Goal: Information Seeking & Learning: Learn about a topic

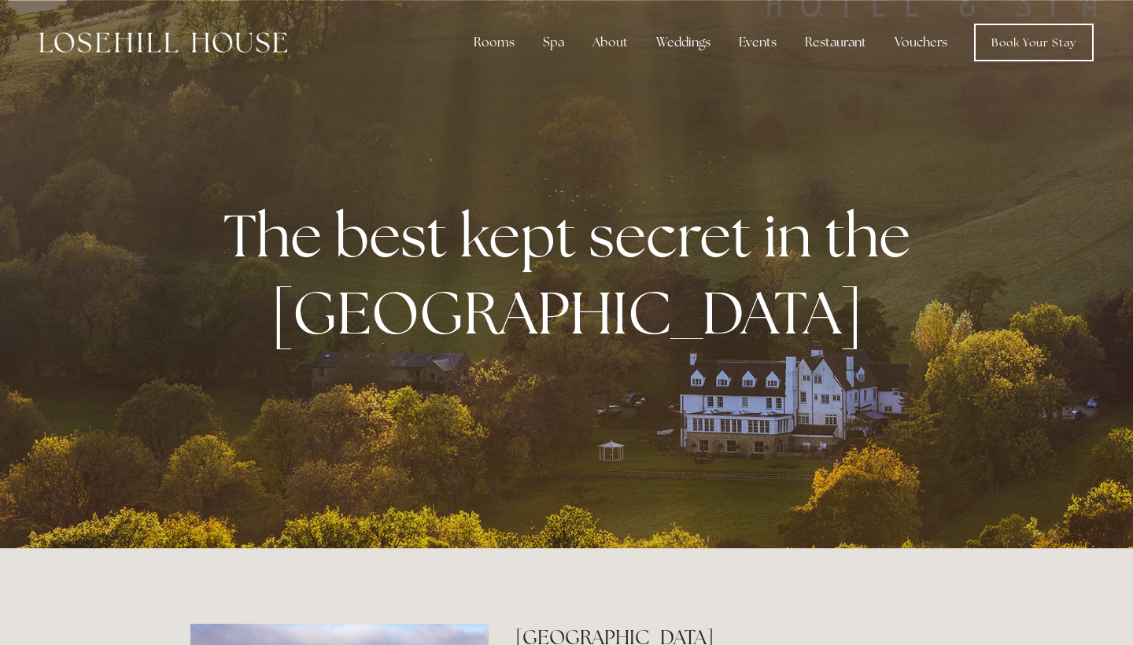
drag, startPoint x: 730, startPoint y: 339, endPoint x: 782, endPoint y: 149, distance: 196.6
click at [782, 149] on div "The best kept secret in the [GEOGRAPHIC_DATA]" at bounding box center [566, 274] width 1133 height 548
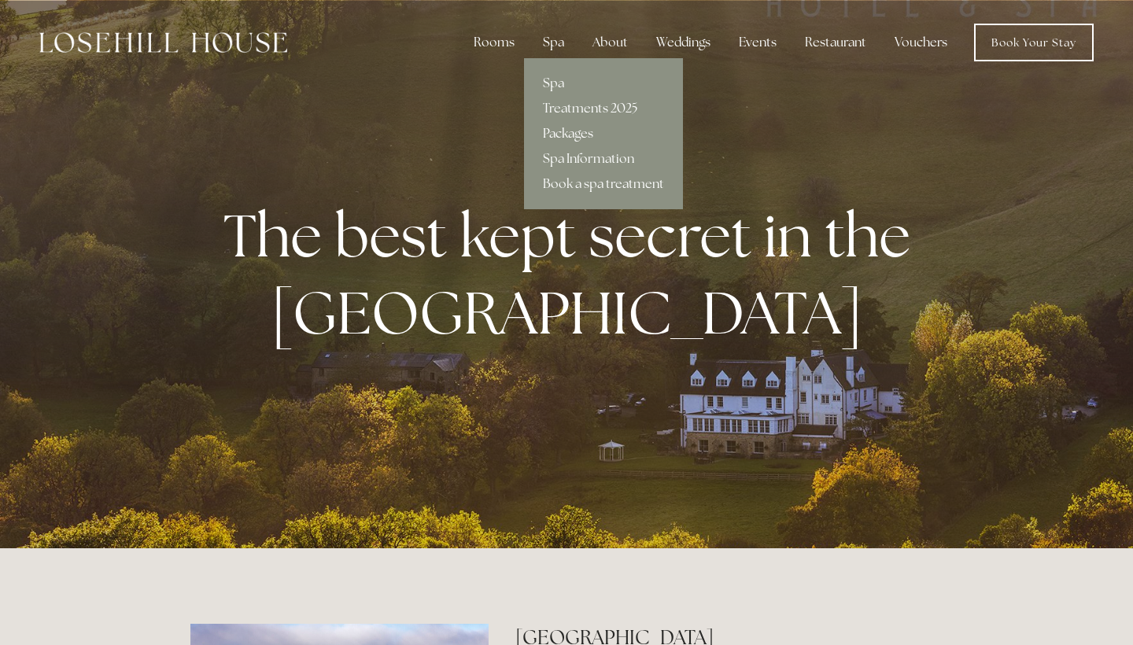
click at [570, 132] on link "Packages" at bounding box center [603, 133] width 159 height 25
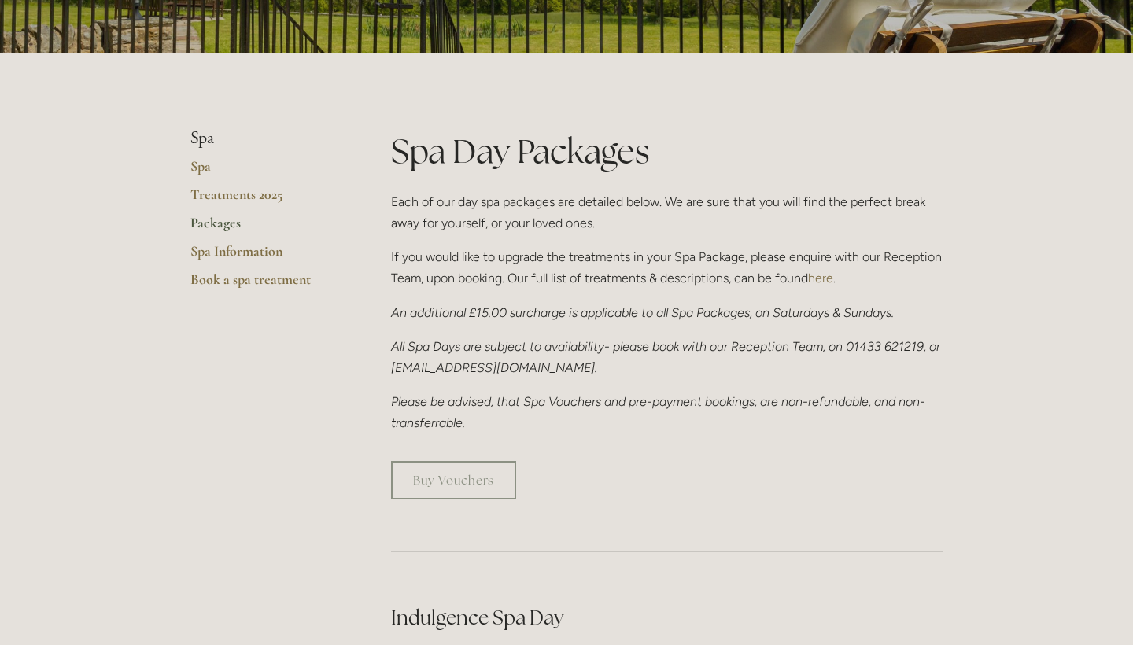
scroll to position [308, 0]
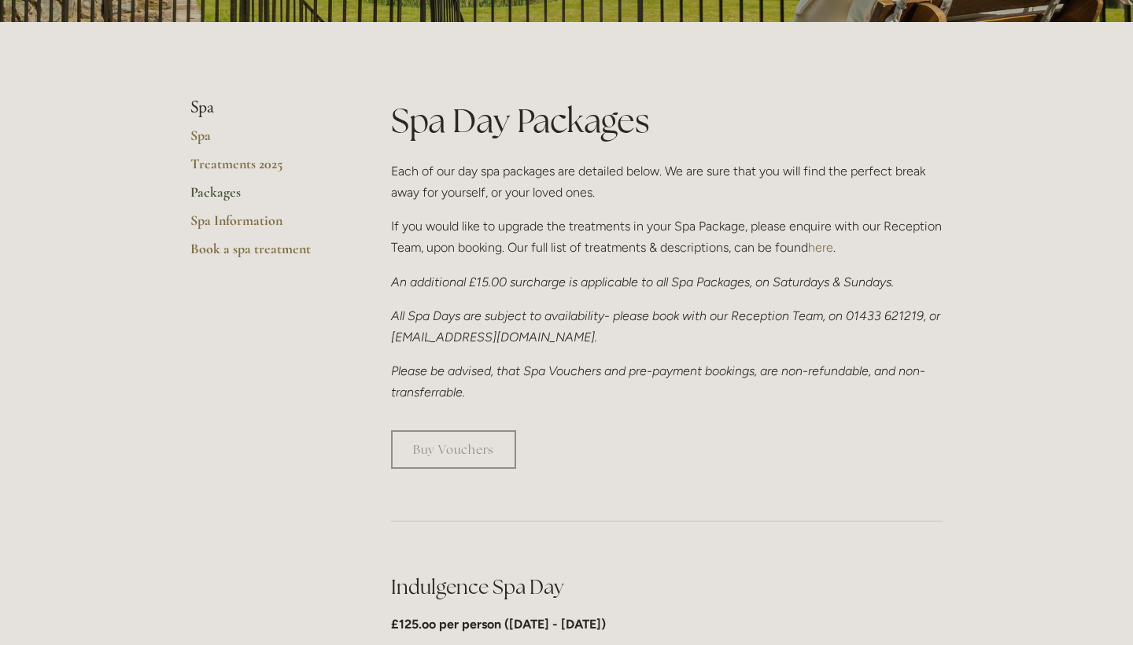
click at [555, 285] on em "An additional £15.00 surcharge is applicable to all Spa Packages, on Saturdays …" at bounding box center [642, 282] width 503 height 15
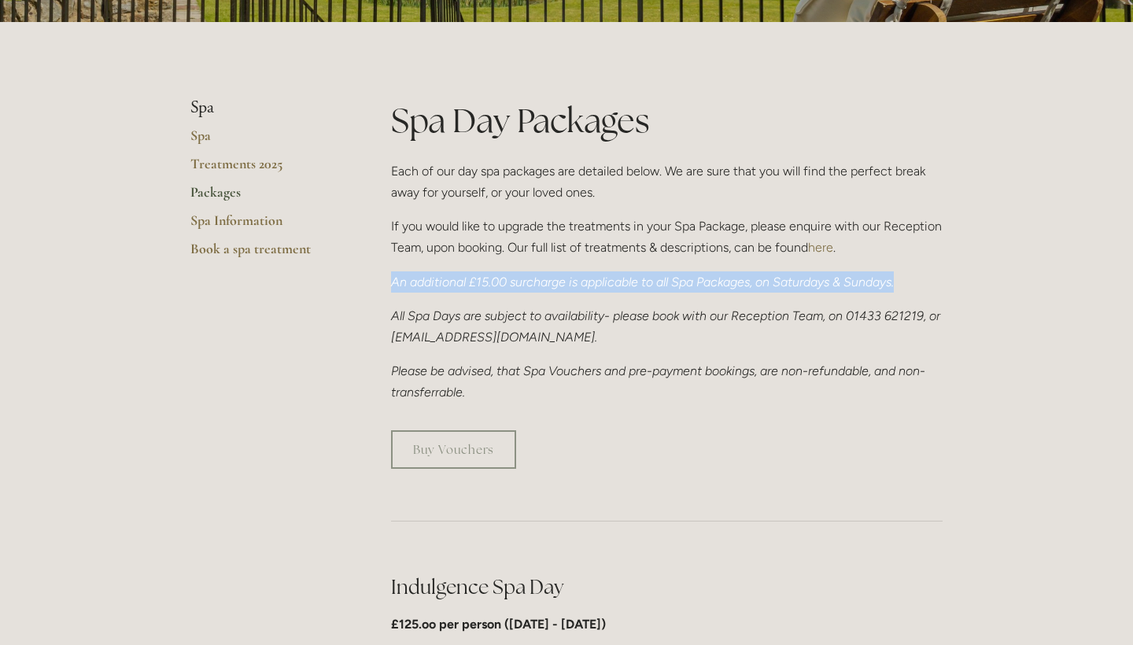
click at [541, 234] on p "If you would like to upgrade the treatments in your Spa Package, please enquire…" at bounding box center [667, 237] width 552 height 42
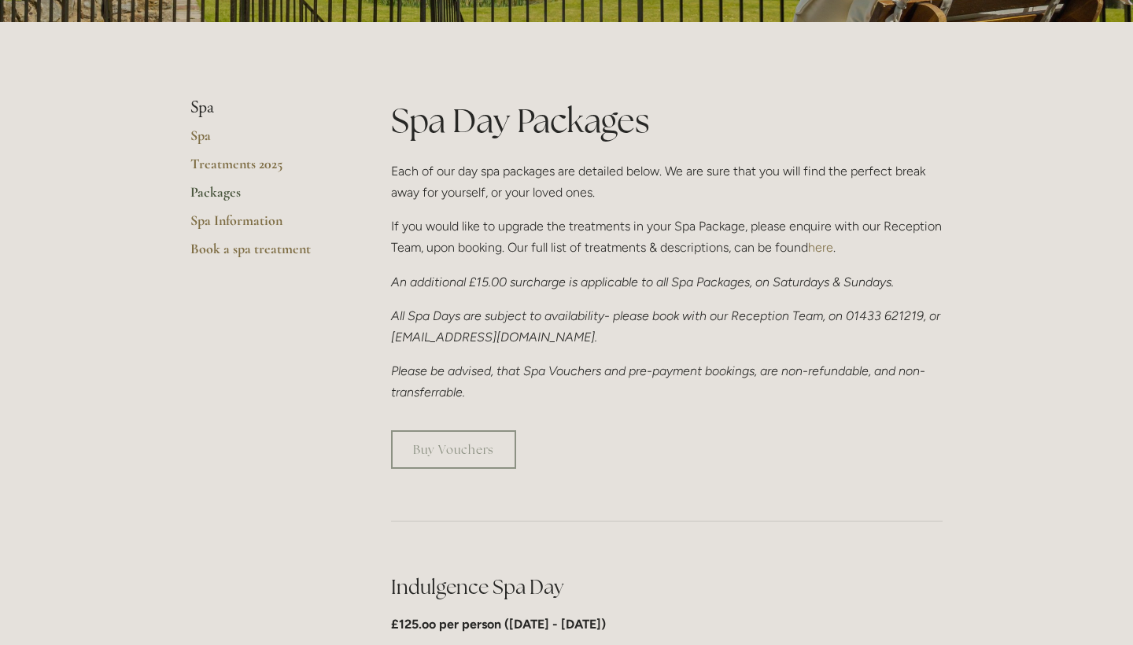
click at [541, 234] on p "If you would like to upgrade the treatments in your Spa Package, please enquire…" at bounding box center [667, 237] width 552 height 42
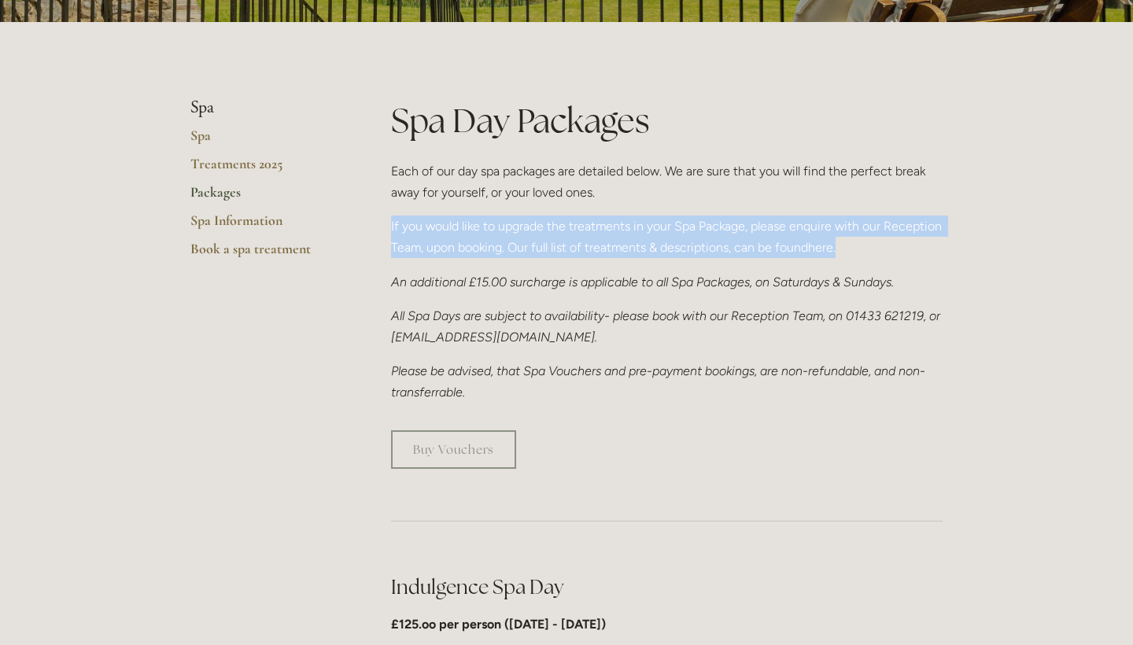
click at [541, 234] on p "If you would like to upgrade the treatments in your Spa Package, please enquire…" at bounding box center [667, 237] width 552 height 42
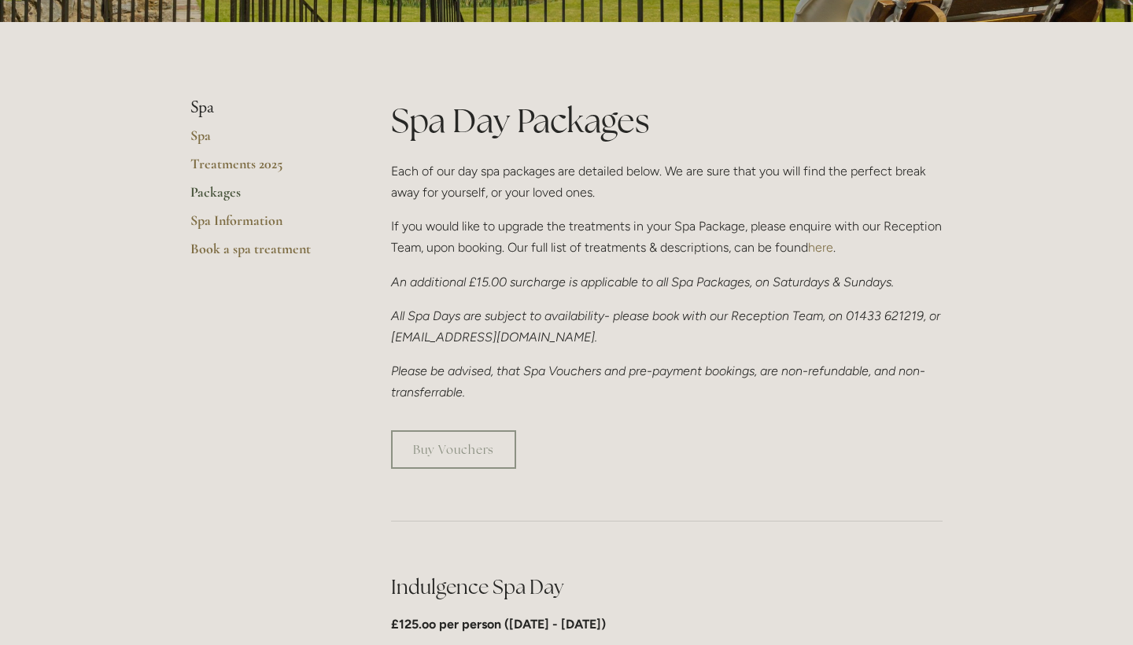
click at [541, 234] on p "If you would like to upgrade the treatments in your Spa Package, please enquire…" at bounding box center [667, 237] width 552 height 42
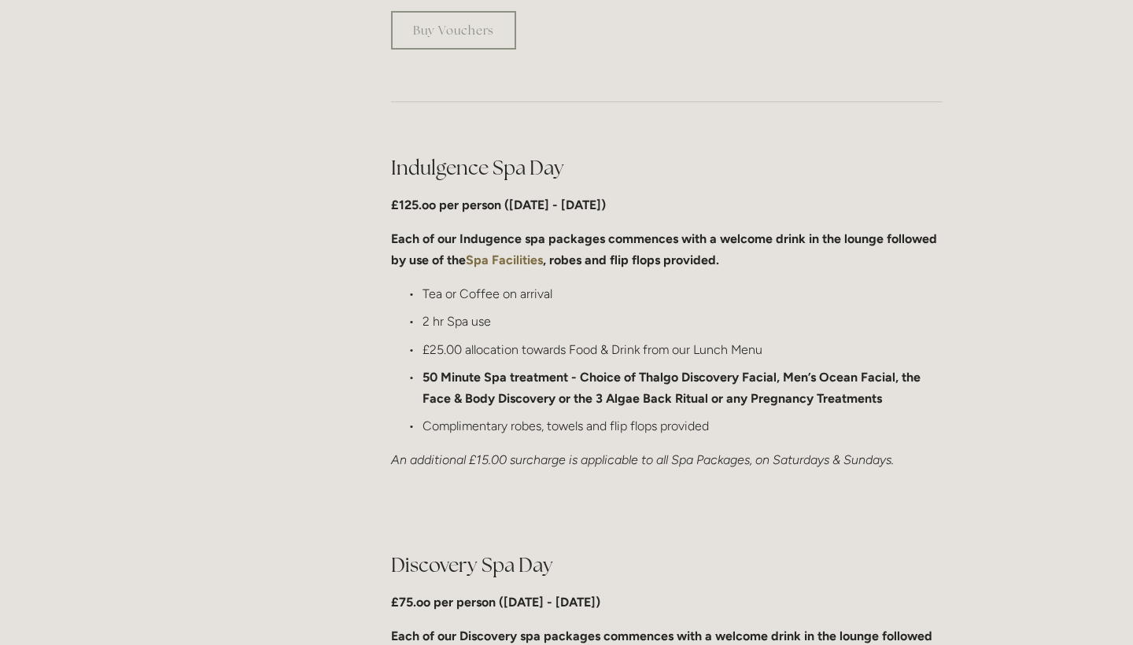
scroll to position [740, 0]
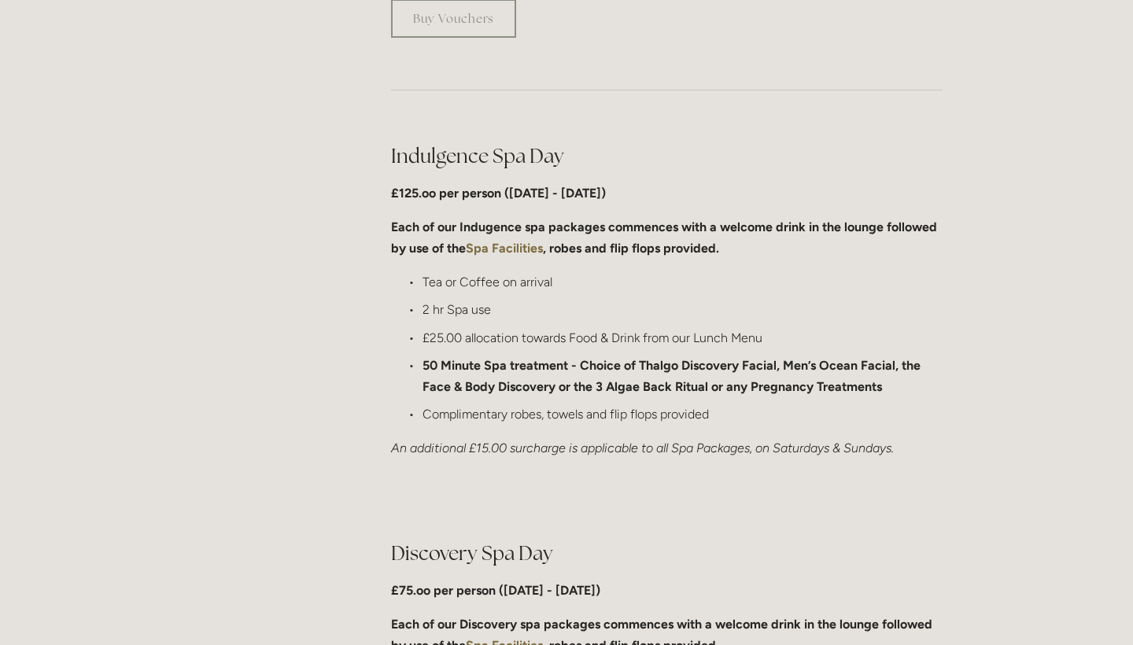
click at [541, 234] on p "Each of our Indugence spa packages commences with a welcome drink in the lounge…" at bounding box center [667, 237] width 552 height 42
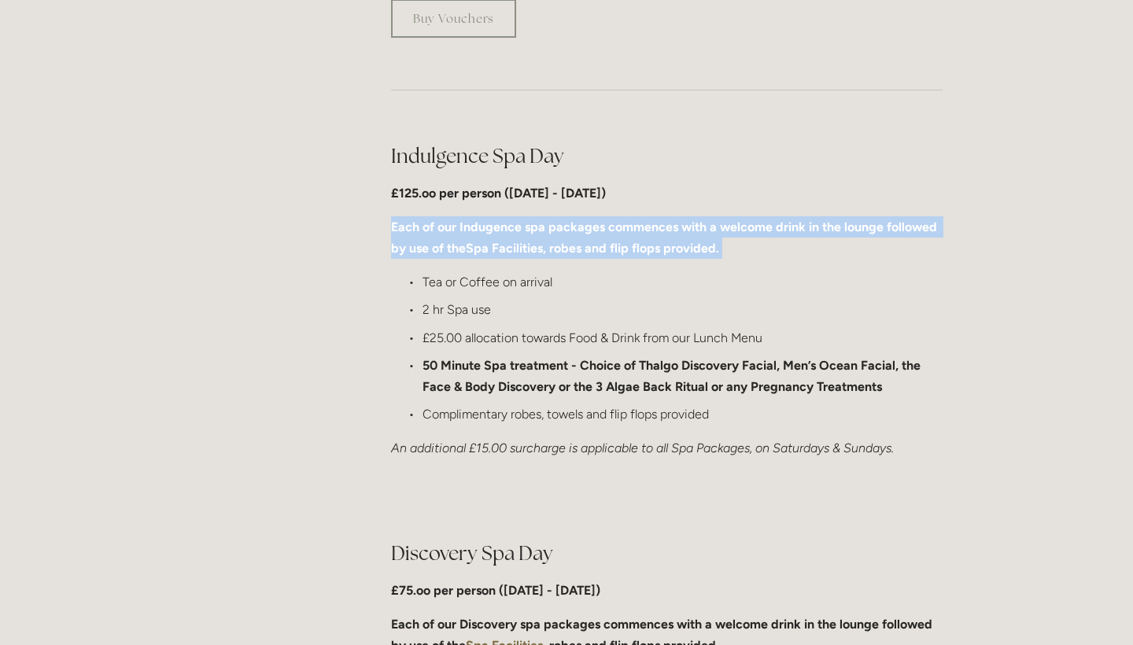
click at [644, 237] on p "Each of our Indugence spa packages commences with a welcome drink in the lounge…" at bounding box center [667, 237] width 552 height 42
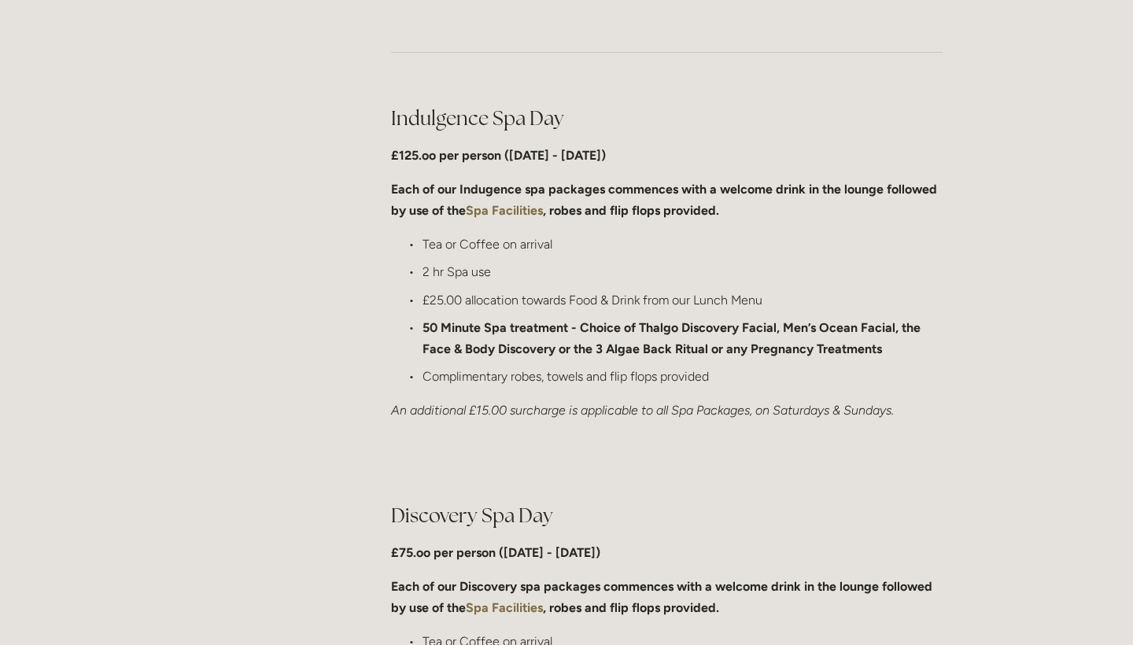
scroll to position [780, 0]
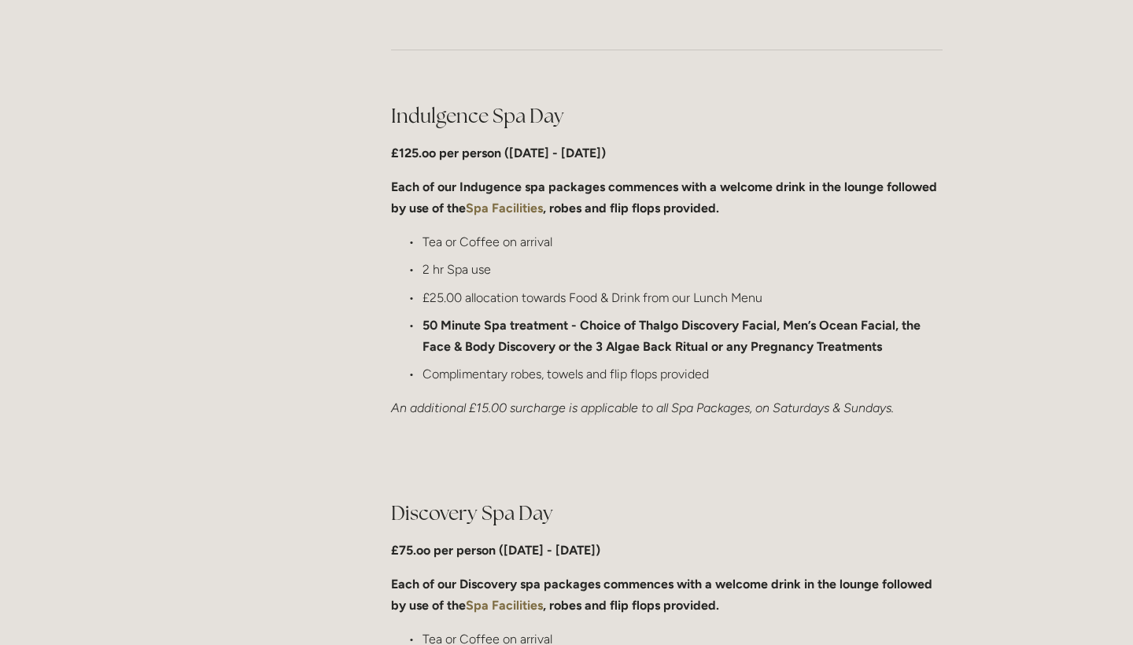
click at [644, 237] on p "Tea or Coffee on arrival" at bounding box center [683, 241] width 520 height 21
click at [602, 274] on p "2 hr Spa use" at bounding box center [683, 269] width 520 height 21
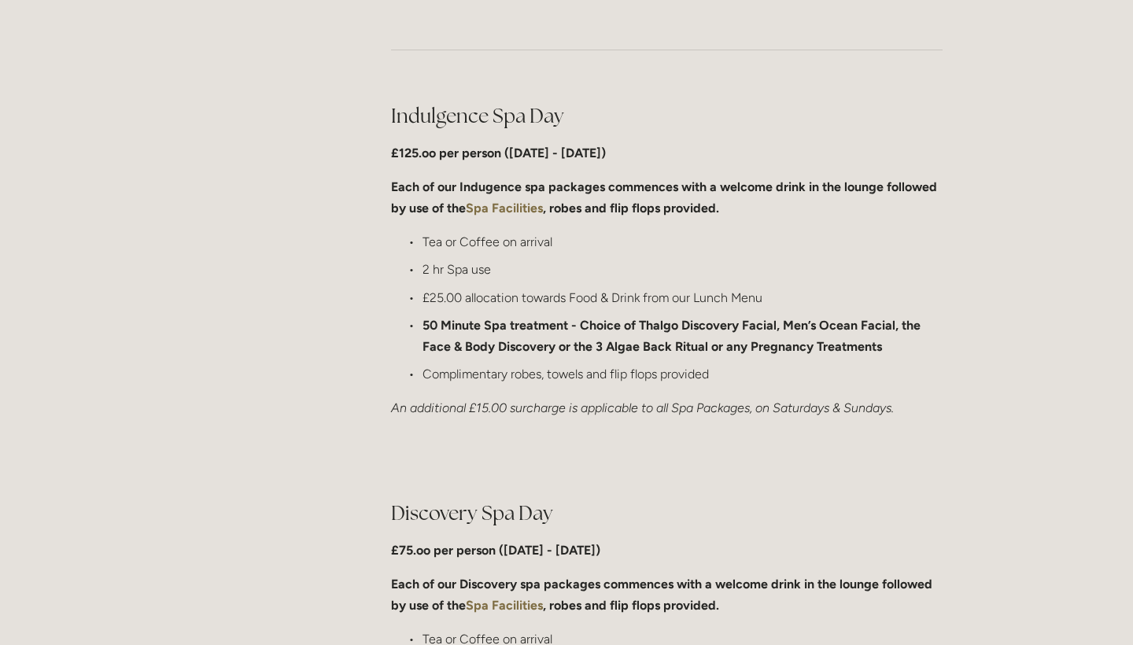
click at [602, 274] on p "2 hr Spa use" at bounding box center [683, 269] width 520 height 21
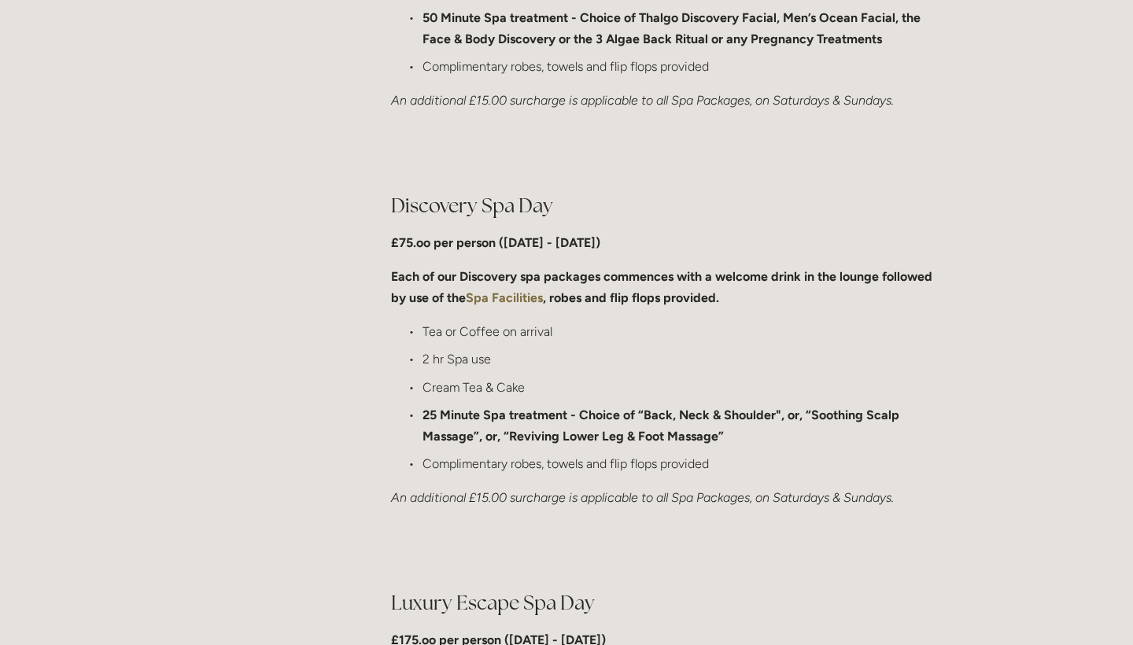
scroll to position [1090, 0]
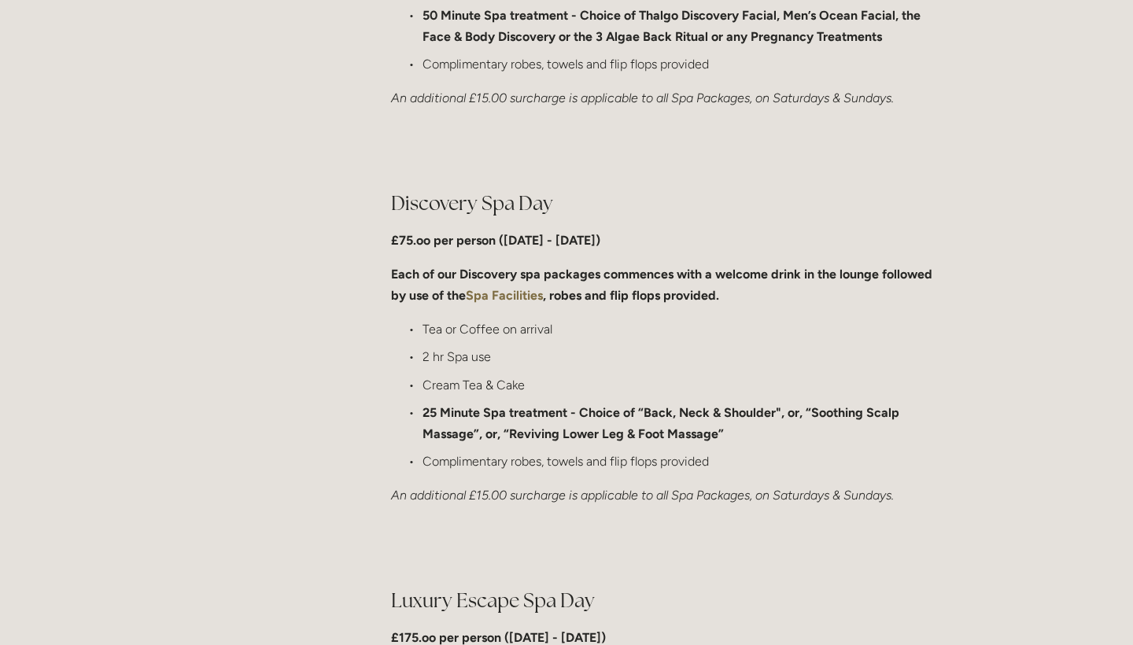
click at [602, 274] on strong "Each of our Discovery spa packages commences with a welcome drink in the lounge…" at bounding box center [663, 285] width 544 height 36
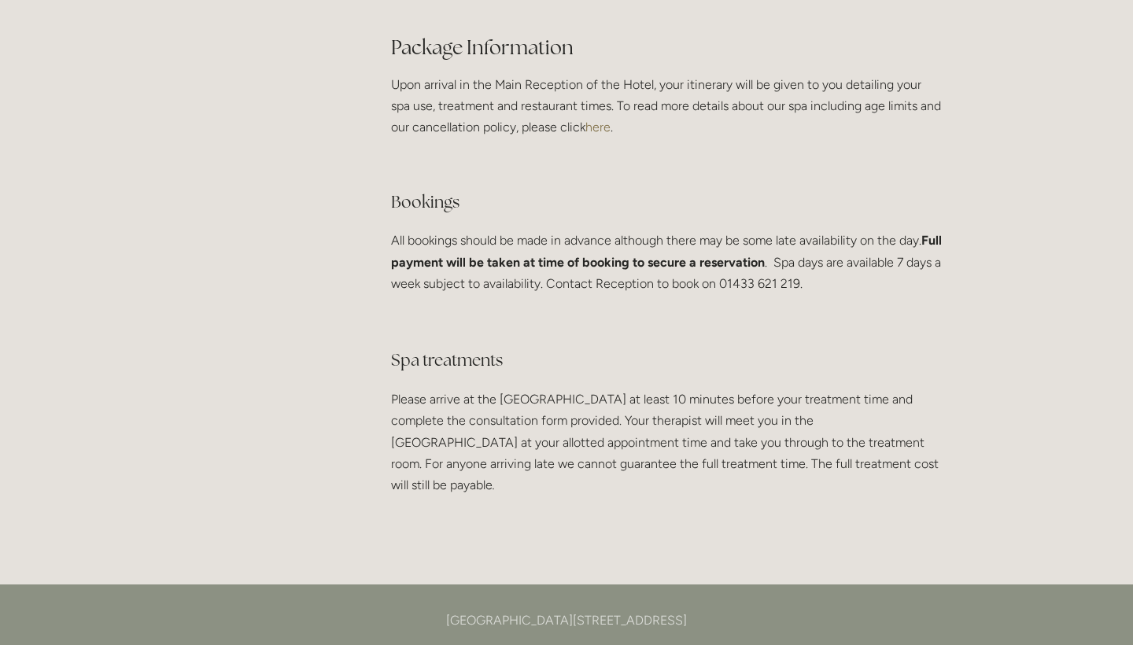
scroll to position [2874, 0]
click at [567, 247] on p "All bookings should be made in advance although there may be some late availabi…" at bounding box center [667, 261] width 552 height 65
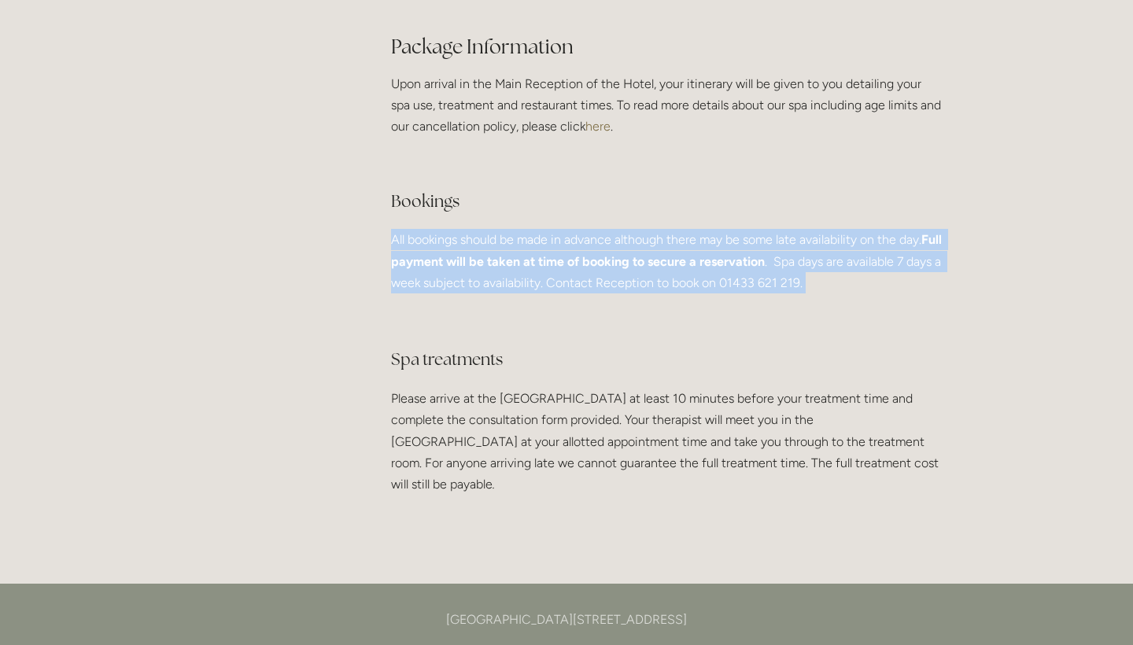
click at [584, 291] on p "All bookings should be made in advance although there may be some late availabi…" at bounding box center [667, 261] width 552 height 65
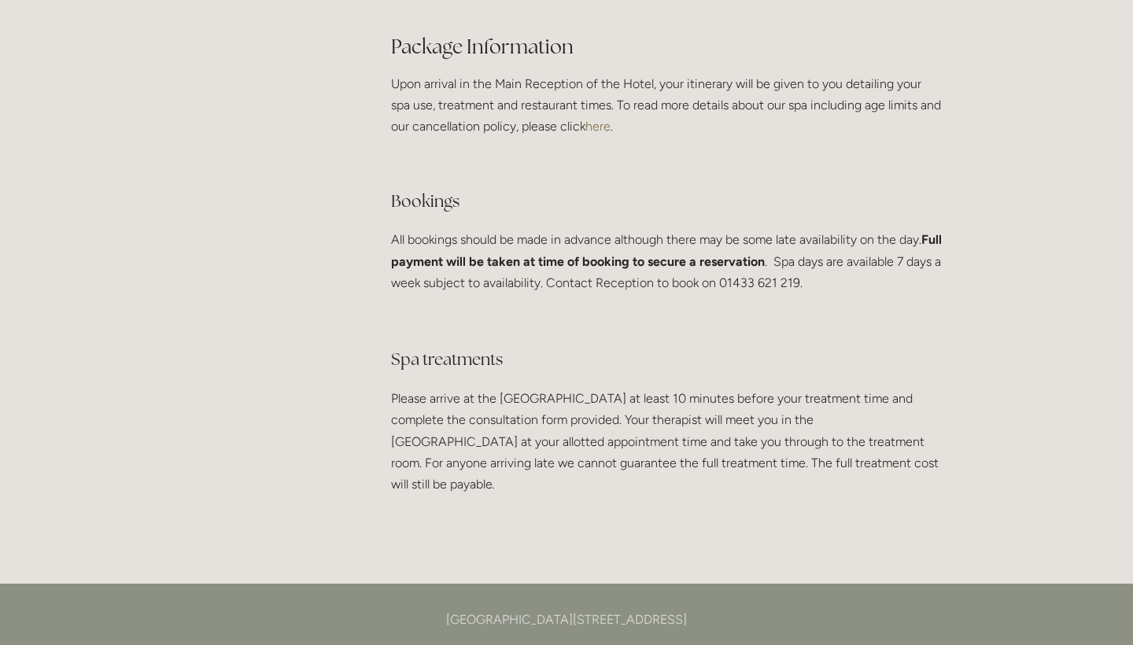
click at [584, 291] on p "All bookings should be made in advance although there may be some late availabi…" at bounding box center [667, 261] width 552 height 65
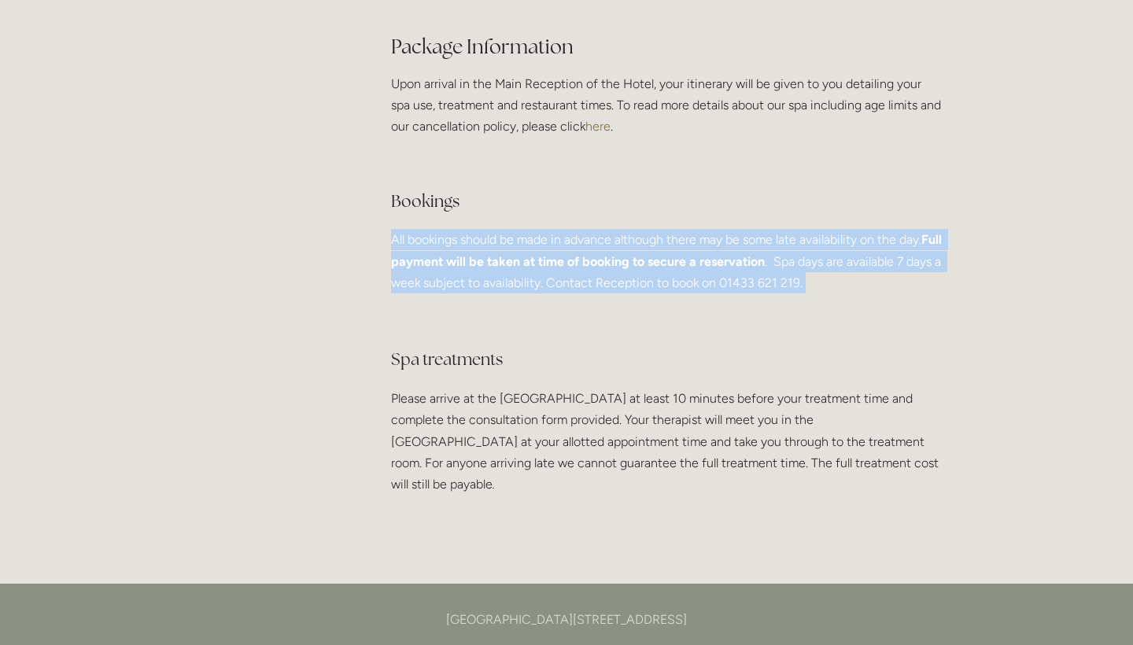
click at [584, 291] on p "All bookings should be made in advance although there may be some late availabi…" at bounding box center [667, 261] width 552 height 65
click at [604, 261] on p "All bookings should be made in advance although there may be some late availabi…" at bounding box center [667, 261] width 552 height 65
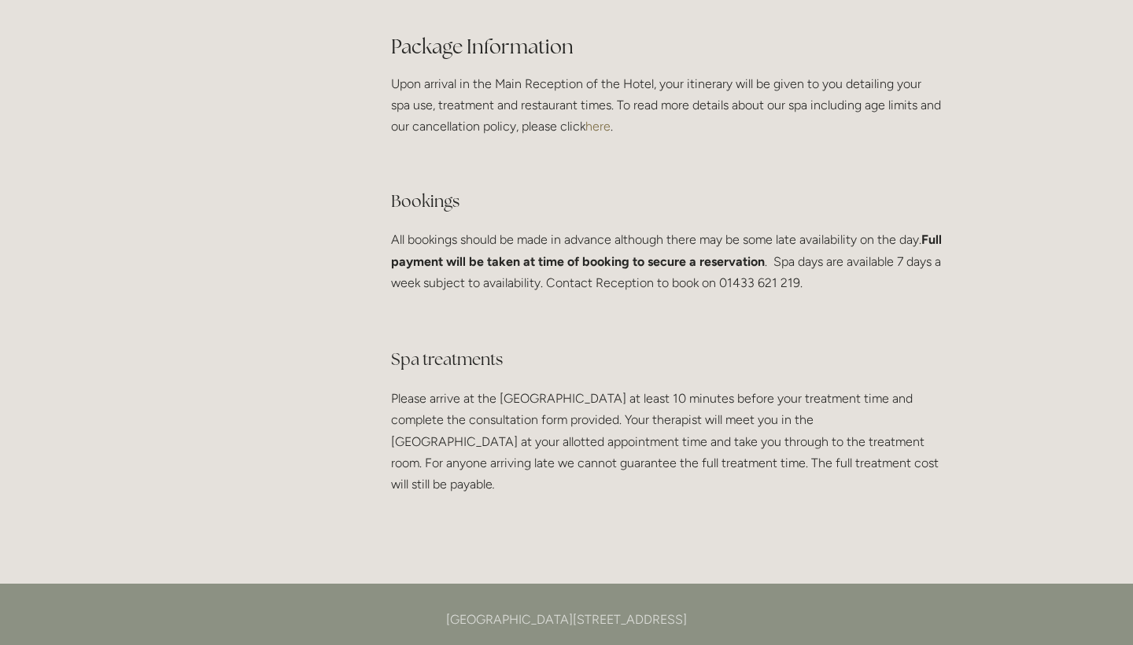
click at [604, 261] on p "All bookings should be made in advance although there may be some late availabi…" at bounding box center [667, 261] width 552 height 65
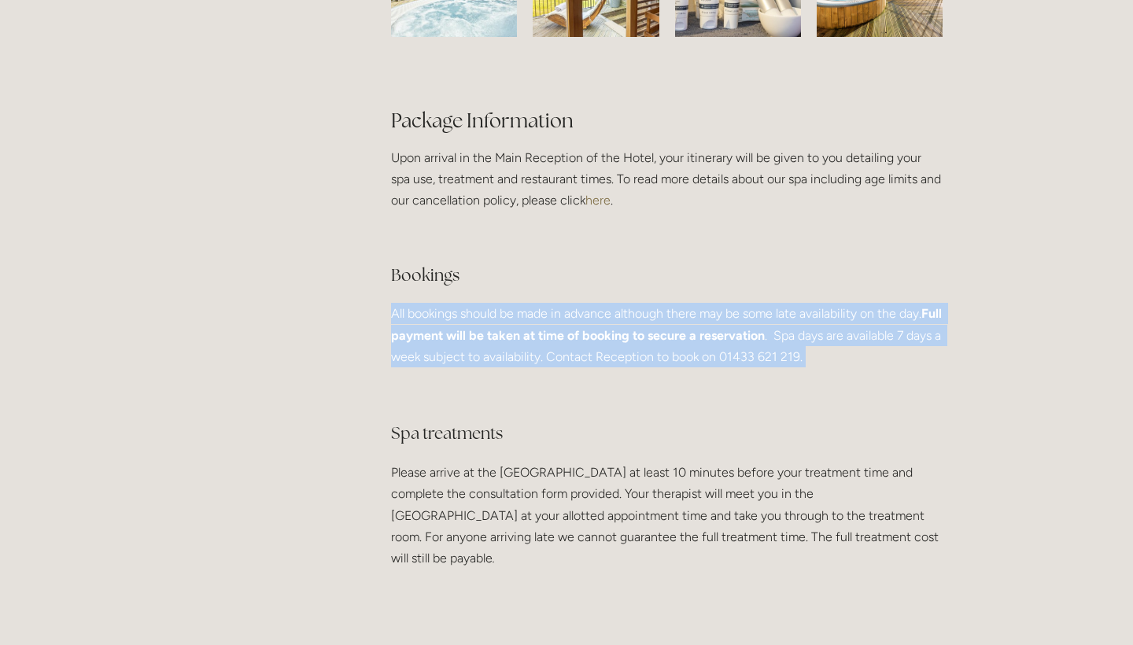
scroll to position [2801, 0]
click at [610, 341] on strong "Full payment will be taken at time of booking to secure a reservation" at bounding box center [668, 323] width 554 height 36
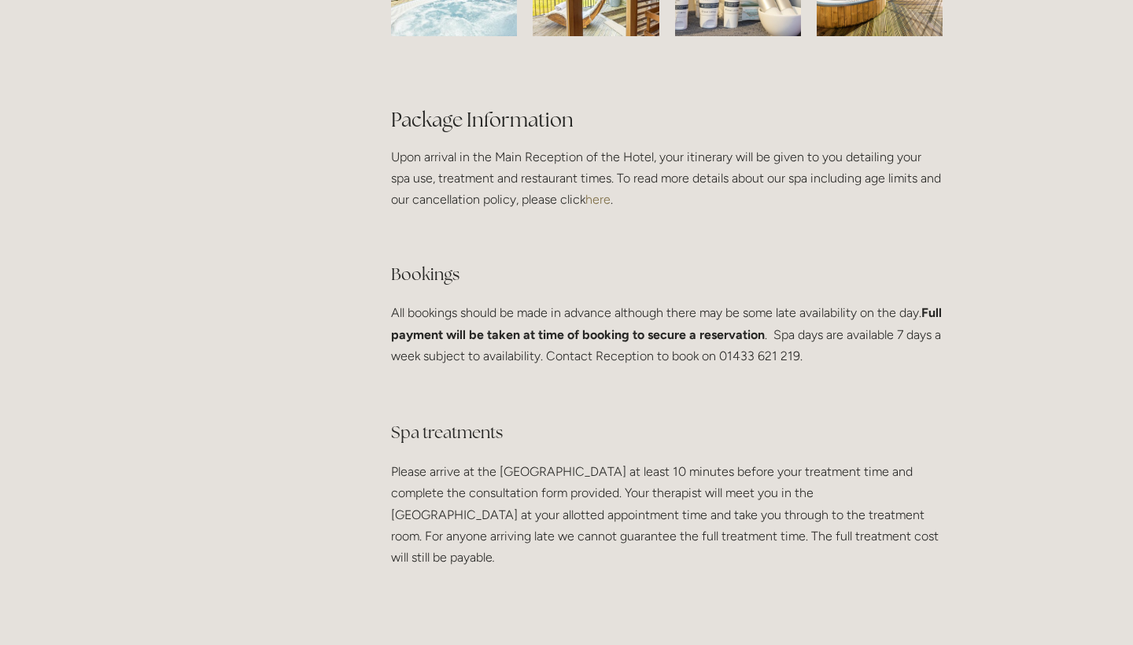
click at [610, 341] on strong "Full payment will be taken at time of booking to secure a reservation" at bounding box center [668, 323] width 554 height 36
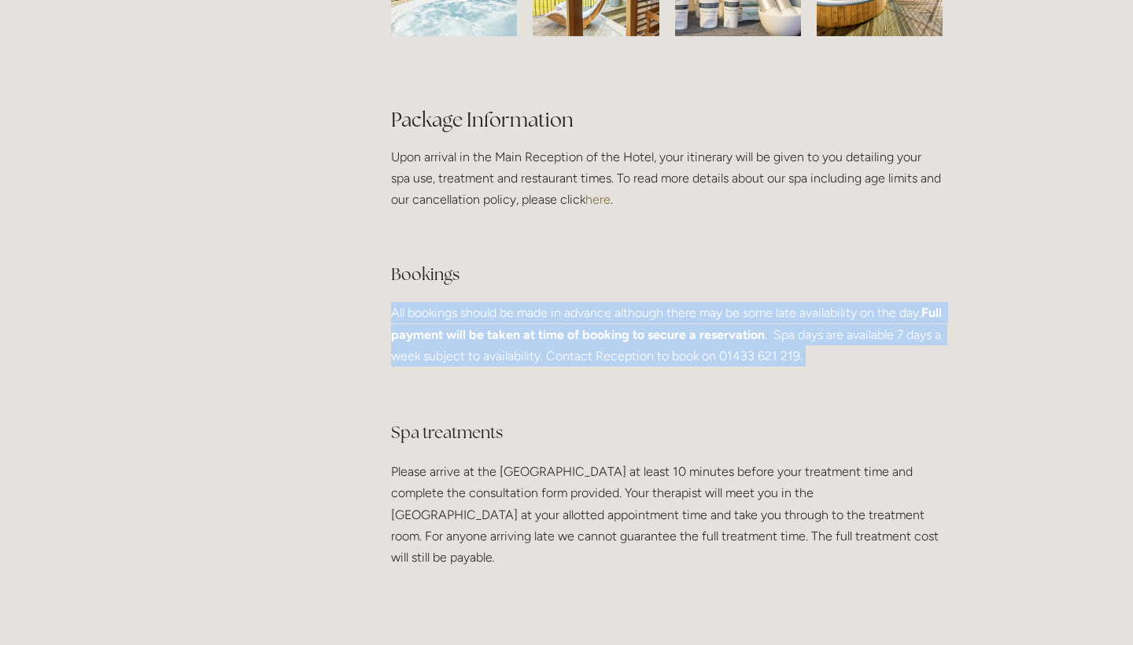
click at [597, 288] on h3 "Bookings" at bounding box center [667, 258] width 552 height 63
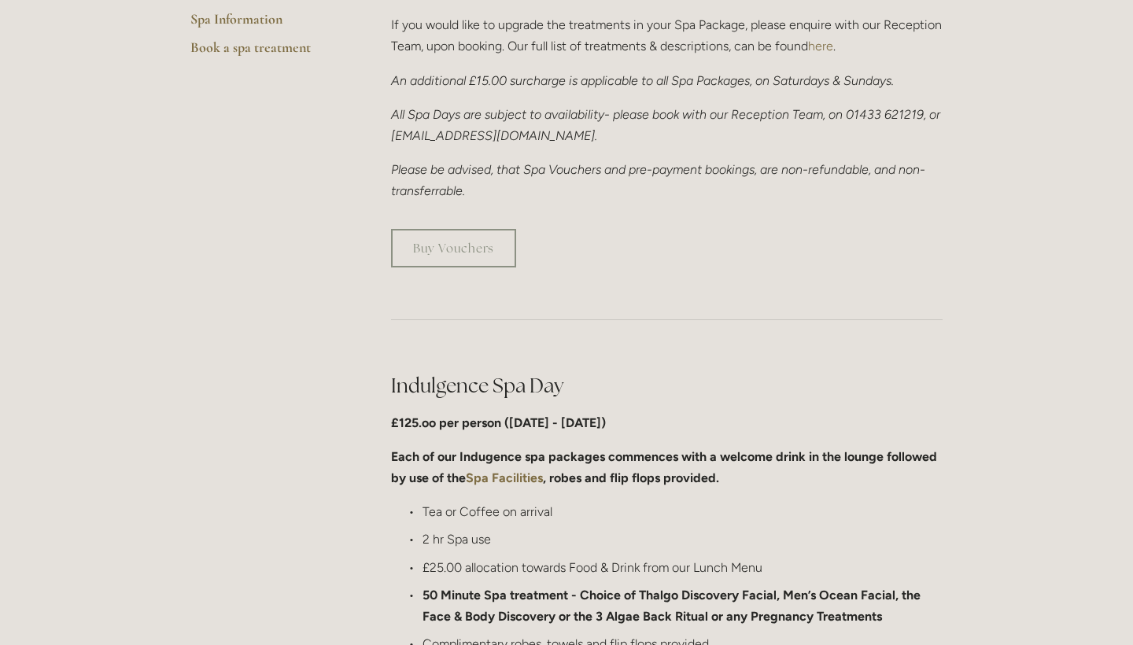
scroll to position [316, 0]
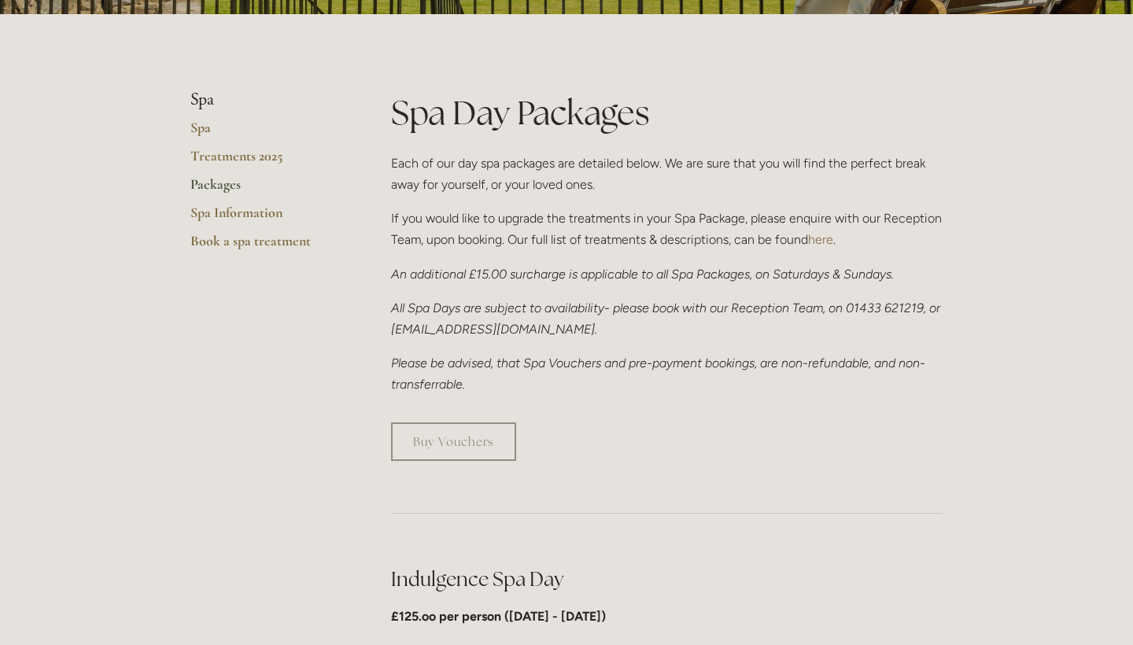
click at [561, 205] on div "Spa Day Packages Each of our day spa packages are detailed below. We are sure t…" at bounding box center [667, 243] width 552 height 306
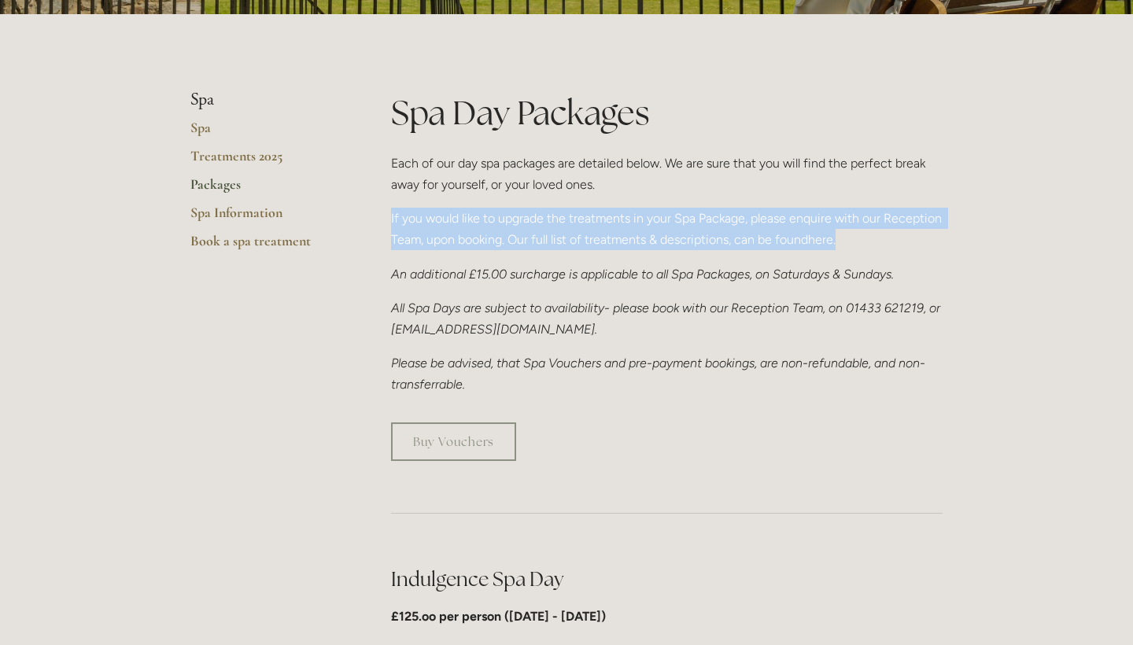
click at [571, 230] on p "If you would like to upgrade the treatments in your Spa Package, please enquire…" at bounding box center [667, 229] width 552 height 42
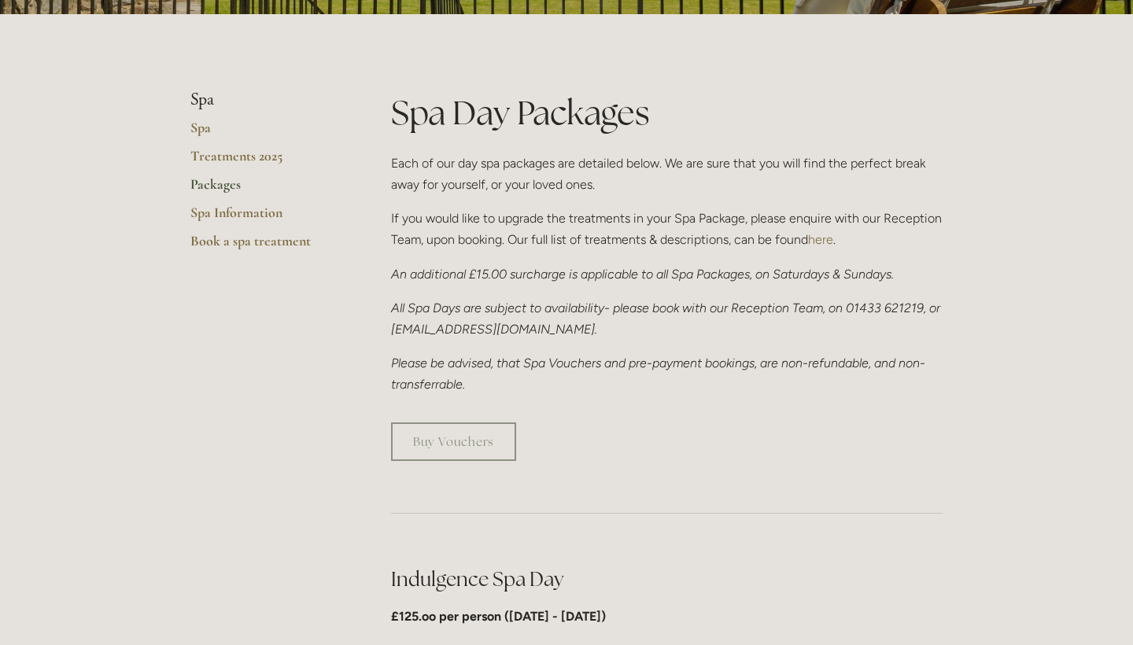
click at [592, 283] on div "Spa Day Packages Each of our day spa packages are detailed below. We are sure t…" at bounding box center [667, 243] width 552 height 306
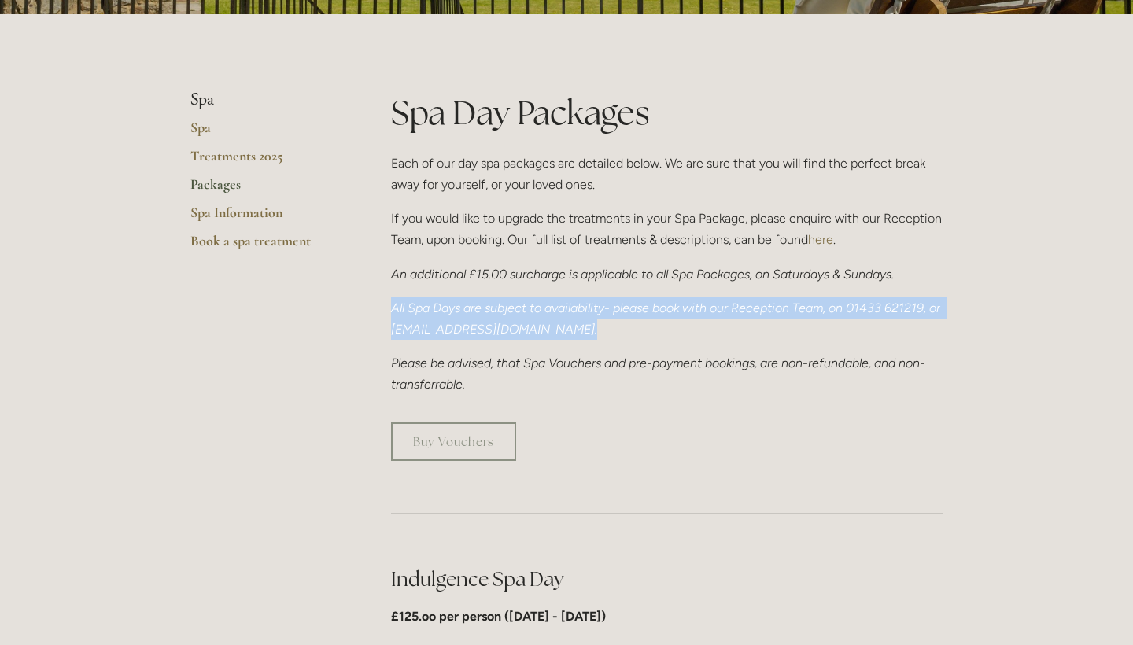
click at [592, 283] on div "Spa Day Packages Each of our day spa packages are detailed below. We are sure t…" at bounding box center [667, 243] width 552 height 306
click at [587, 275] on em "An additional £15.00 surcharge is applicable to all Spa Packages, on Saturdays …" at bounding box center [642, 274] width 503 height 15
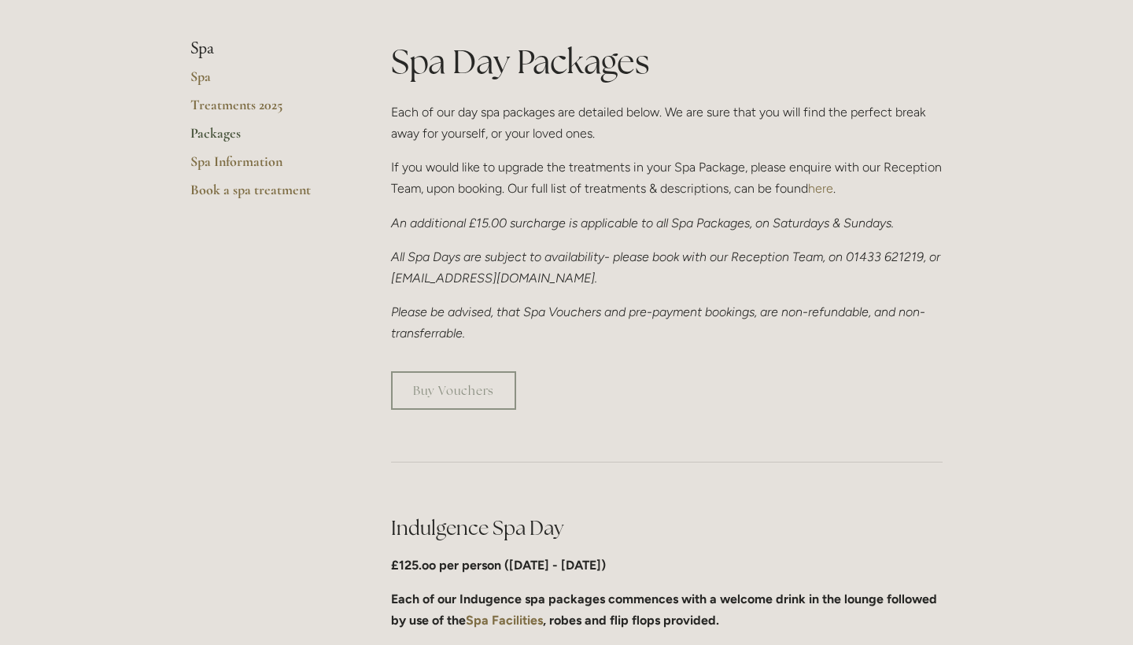
scroll to position [371, 0]
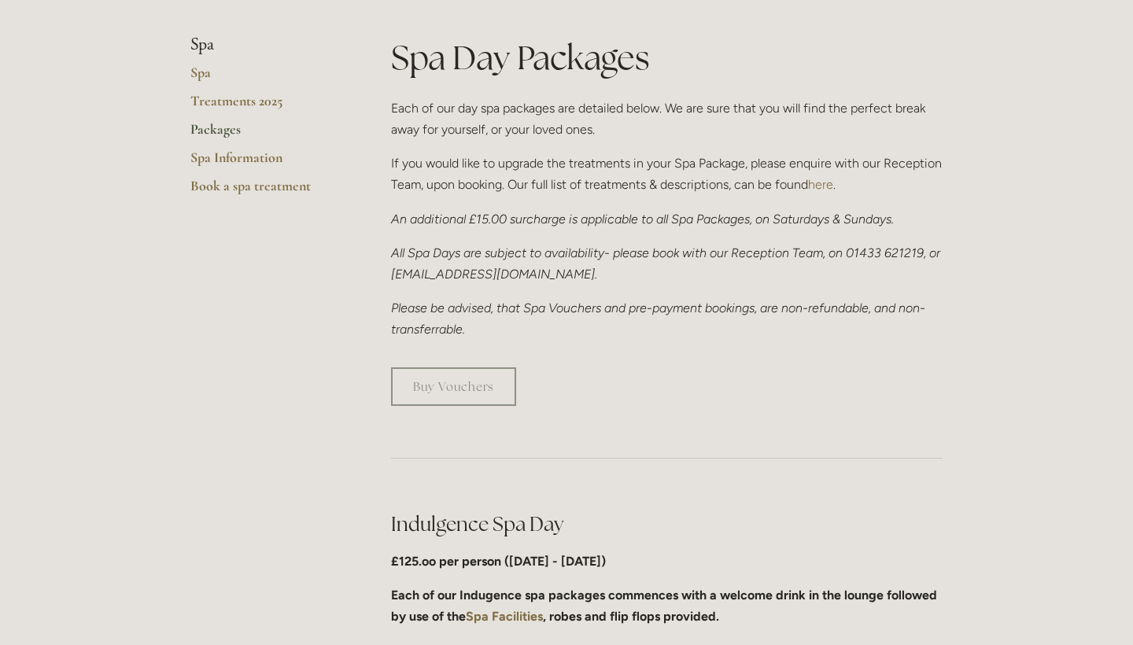
click at [587, 275] on p "All Spa Days are subject to availability- please book with our Reception Team, …" at bounding box center [667, 263] width 552 height 42
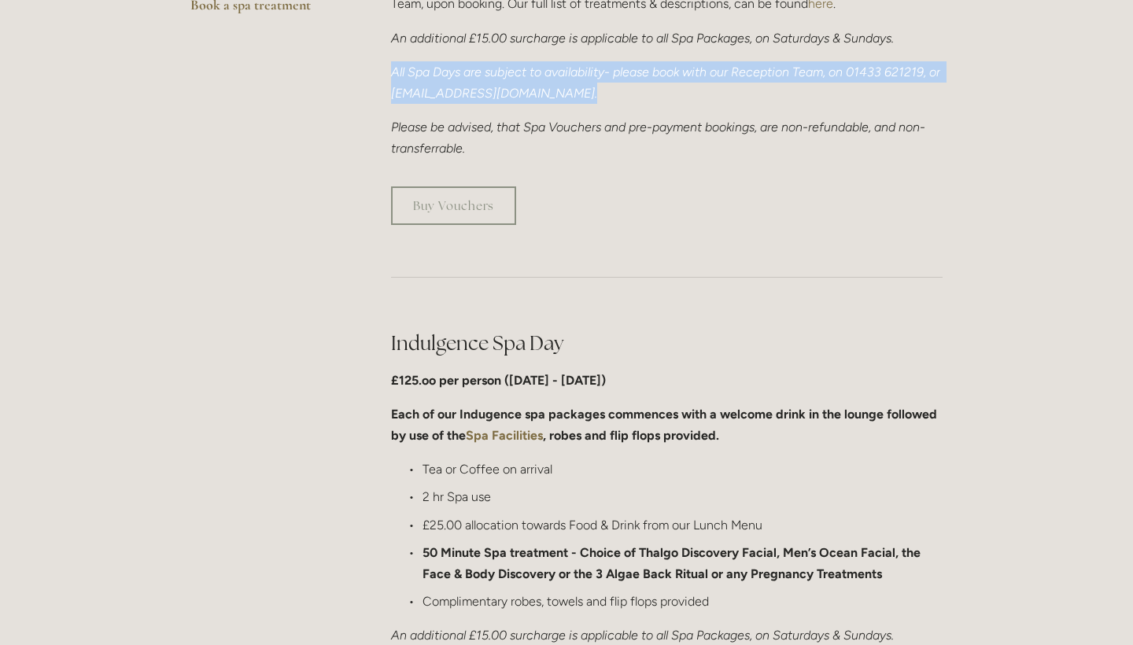
click at [584, 152] on p "Please be advised, that Spa Vouchers and pre-payment bookings, are non-refundab…" at bounding box center [667, 137] width 552 height 42
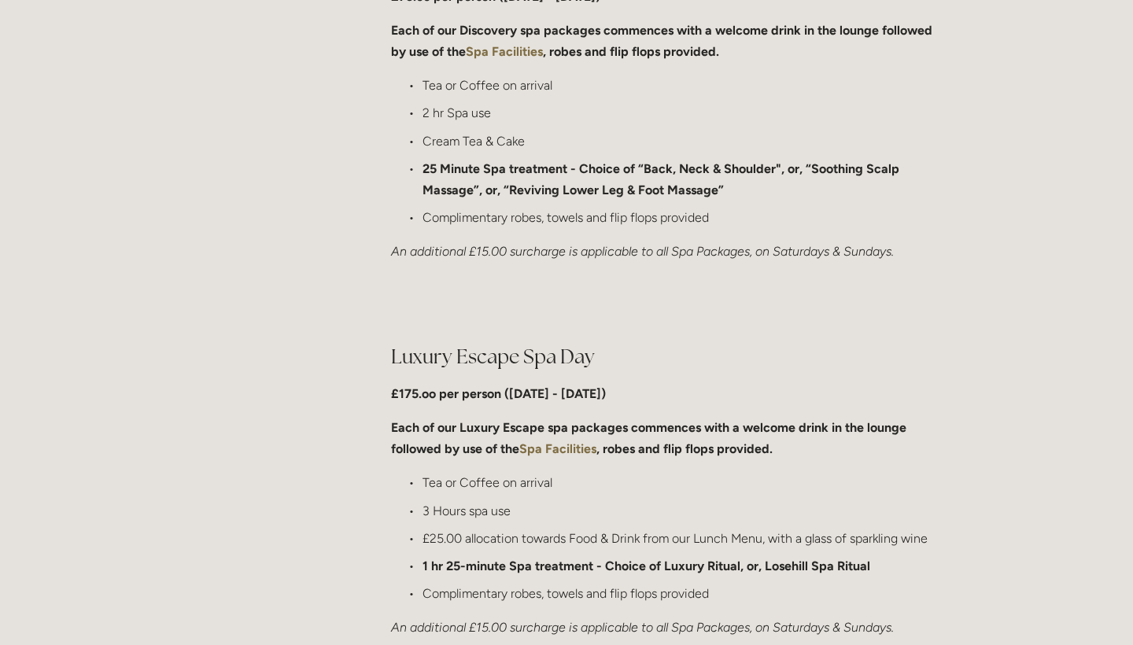
scroll to position [1152, 0]
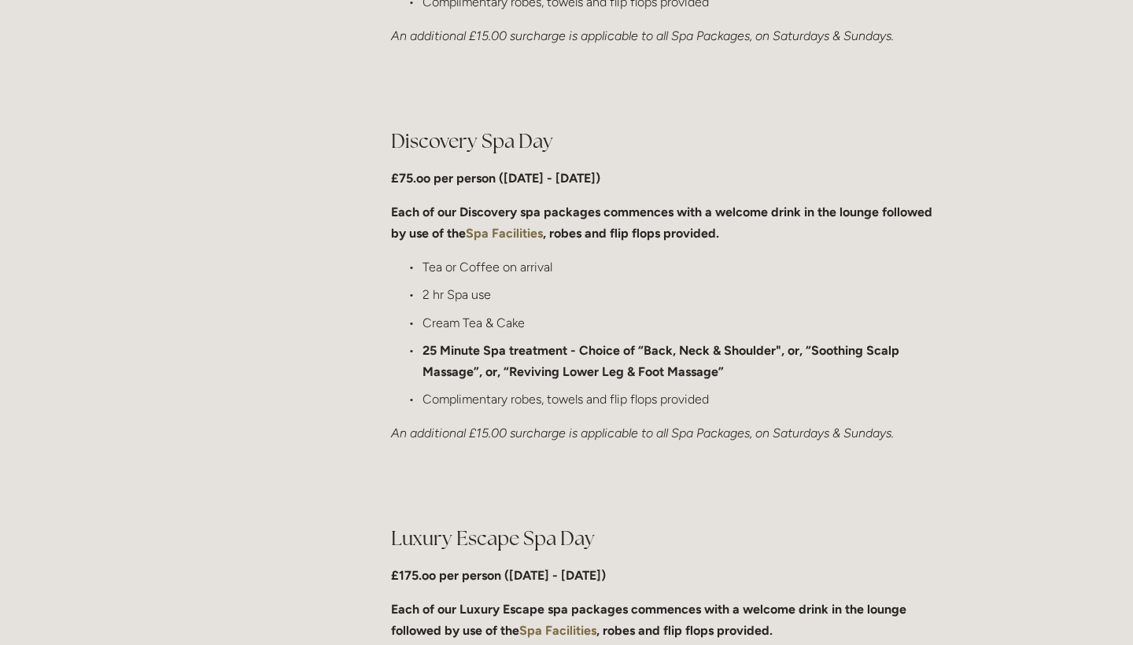
click at [499, 171] on strong "£75.oo per person (Monday - Friday)" at bounding box center [495, 178] width 209 height 15
click at [610, 217] on p "Each of our Discovery spa packages commences with a welcome drink in the lounge…" at bounding box center [667, 222] width 552 height 42
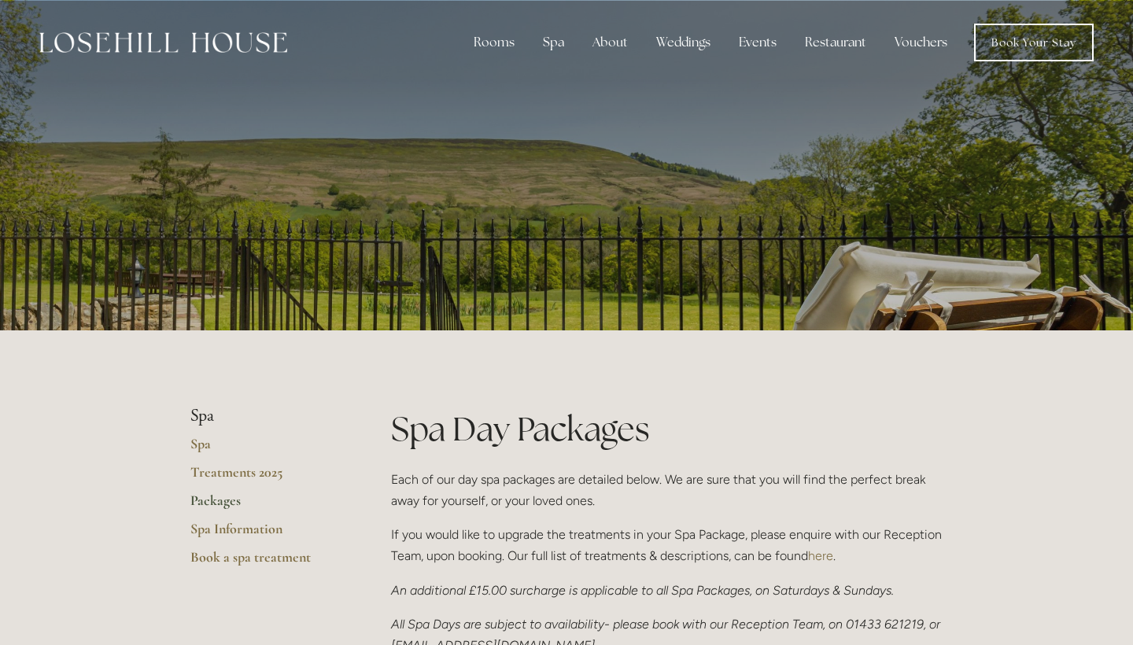
scroll to position [0, 0]
